Goal: Register for event/course

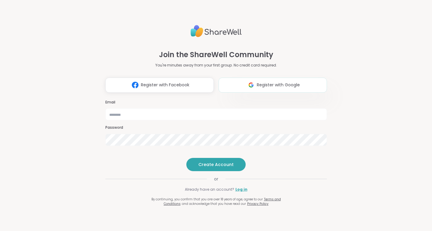
click at [251, 79] on img at bounding box center [250, 84] width 11 height 11
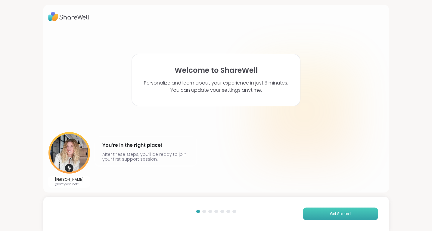
click at [313, 213] on button "Get Started" at bounding box center [340, 214] width 75 height 13
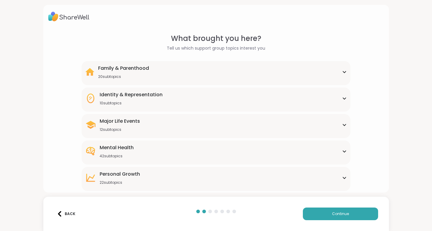
click at [340, 74] on div "Family & Parenthood 20 subtopics" at bounding box center [216, 72] width 262 height 14
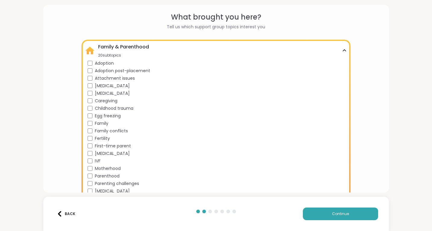
scroll to position [18, 0]
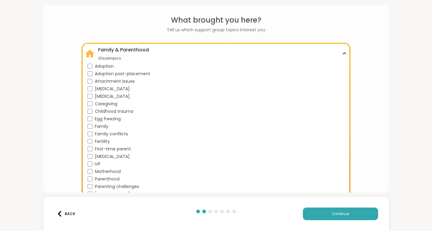
click at [92, 83] on div "Attachment issues" at bounding box center [217, 81] width 259 height 6
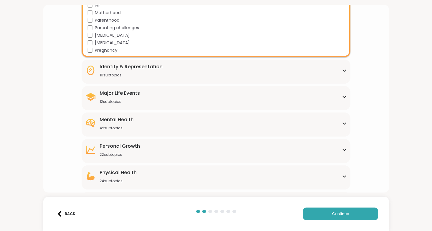
scroll to position [179, 0]
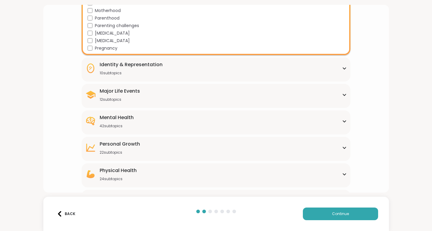
click at [225, 93] on div "Major Life Events 12 subtopics" at bounding box center [216, 95] width 262 height 14
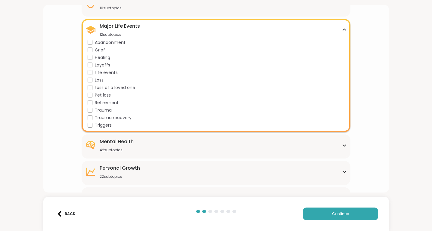
scroll to position [252, 0]
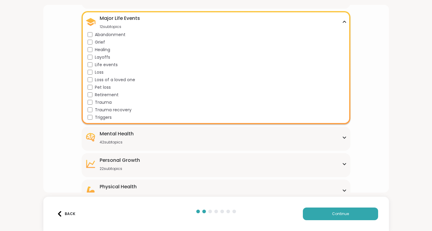
click at [114, 139] on div "Mental Health 42 subtopics" at bounding box center [117, 137] width 34 height 14
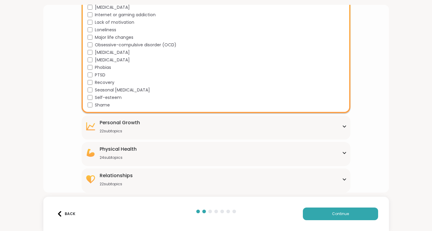
scroll to position [591, 0]
click at [118, 178] on div "Relationships" at bounding box center [116, 175] width 33 height 7
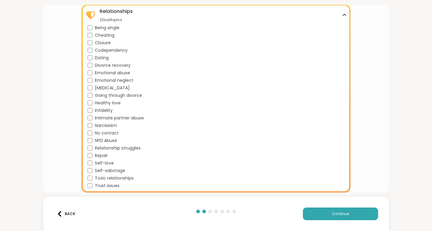
scroll to position [755, 0]
click at [311, 213] on button "Continue" at bounding box center [340, 214] width 75 height 13
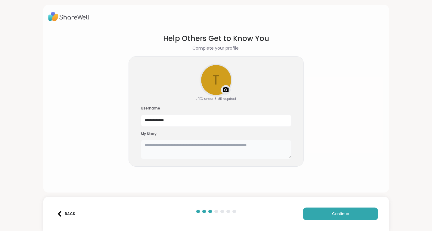
click at [262, 152] on textarea at bounding box center [216, 149] width 151 height 19
click at [325, 210] on button "Continue" at bounding box center [340, 214] width 75 height 13
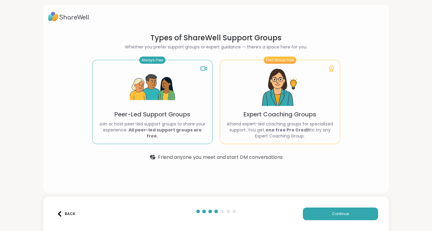
click at [166, 107] on img at bounding box center [152, 87] width 45 height 45
click at [320, 213] on button "Continue" at bounding box center [340, 214] width 75 height 13
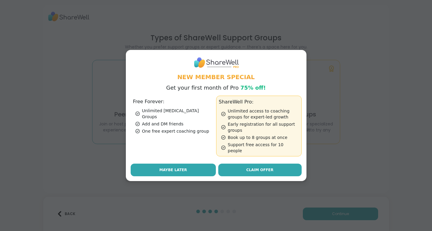
click at [186, 166] on button "Maybe Later" at bounding box center [173, 170] width 85 height 13
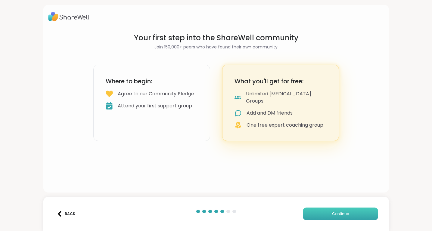
click at [340, 212] on span "Continue" at bounding box center [340, 213] width 17 height 5
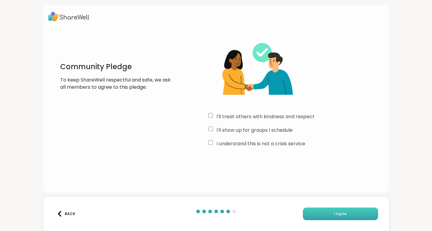
click at [321, 215] on button "I Agree" at bounding box center [340, 214] width 75 height 13
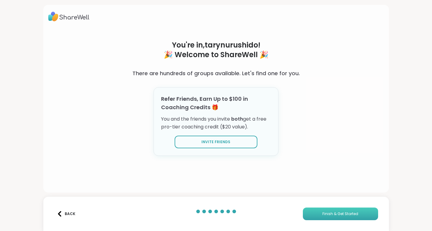
click at [331, 213] on span "Finish & Get Started" at bounding box center [340, 213] width 36 height 5
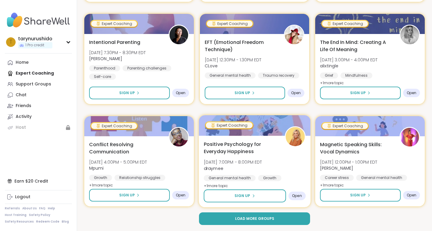
scroll to position [1129, 0]
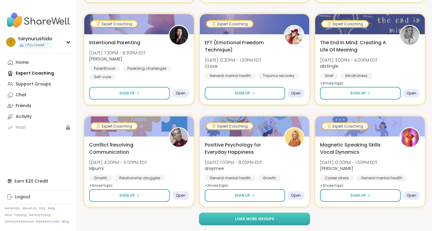
click at [256, 219] on span "Load more groups" at bounding box center [254, 218] width 39 height 5
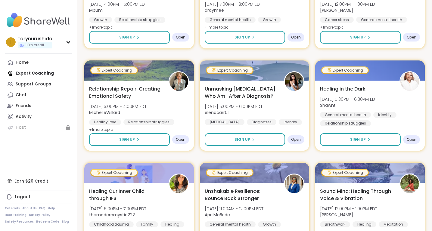
scroll to position [1288, 0]
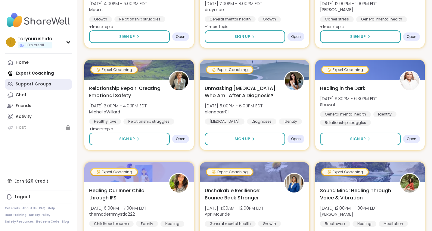
click at [42, 87] on link "Support Groups" at bounding box center [38, 84] width 67 height 11
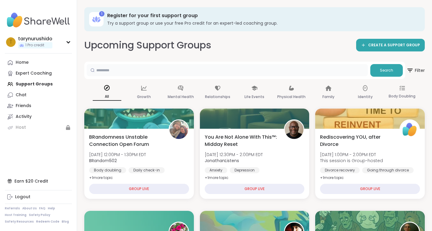
click at [157, 70] on input "text" at bounding box center [227, 70] width 281 height 12
type input "**********"
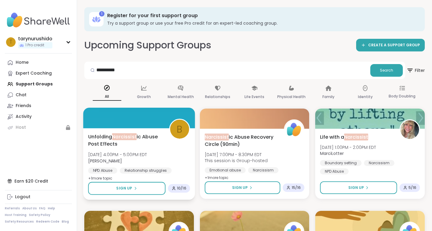
click at [137, 137] on span "Narcissist" at bounding box center [124, 136] width 25 height 7
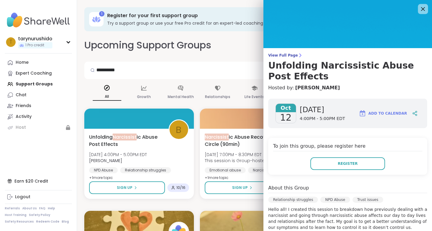
click at [423, 8] on icon at bounding box center [423, 9] width 8 height 8
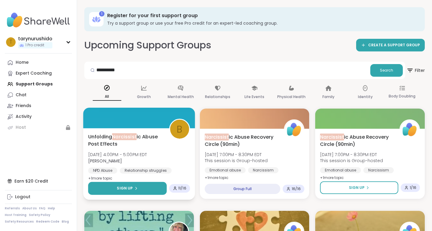
click at [127, 186] on span "Sign Up" at bounding box center [125, 188] width 16 height 5
click at [130, 148] on span "Unfolding Narcissist ic Abuse Post Effects" at bounding box center [125, 140] width 74 height 15
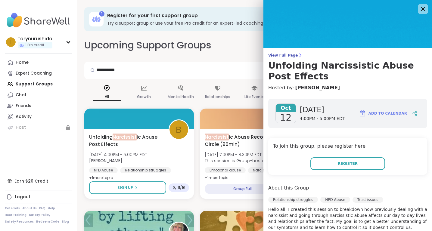
click at [423, 9] on icon at bounding box center [423, 9] width 4 height 4
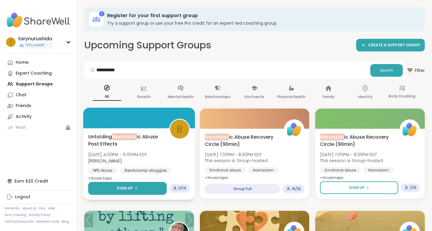
click at [125, 188] on span "Sign Up" at bounding box center [125, 188] width 16 height 5
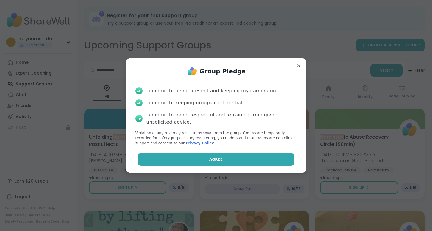
click at [174, 159] on button "Agree" at bounding box center [216, 159] width 157 height 13
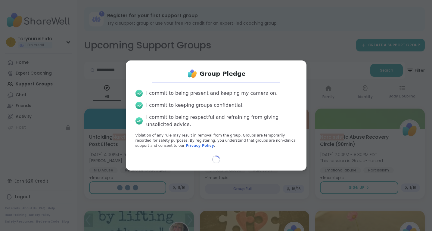
select select "**"
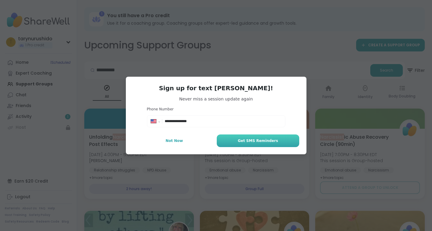
type input "**********"
click at [228, 142] on button "Get SMS Reminders" at bounding box center [258, 141] width 82 height 13
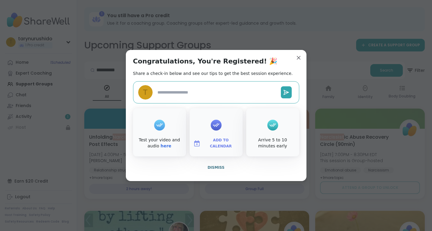
click at [215, 126] on icon at bounding box center [216, 124] width 10 height 9
click at [213, 145] on span "Add to Calendar" at bounding box center [221, 144] width 36 height 12
click at [210, 88] on button "Google Calendar" at bounding box center [216, 88] width 46 height 13
click at [226, 88] on button "Google Calendar" at bounding box center [216, 88] width 46 height 13
click at [162, 131] on div at bounding box center [159, 125] width 11 height 24
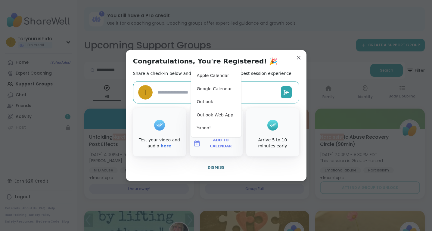
click at [159, 121] on icon at bounding box center [160, 124] width 10 height 9
click at [165, 146] on link "here" at bounding box center [165, 146] width 11 height 5
